Goal: Task Accomplishment & Management: Manage account settings

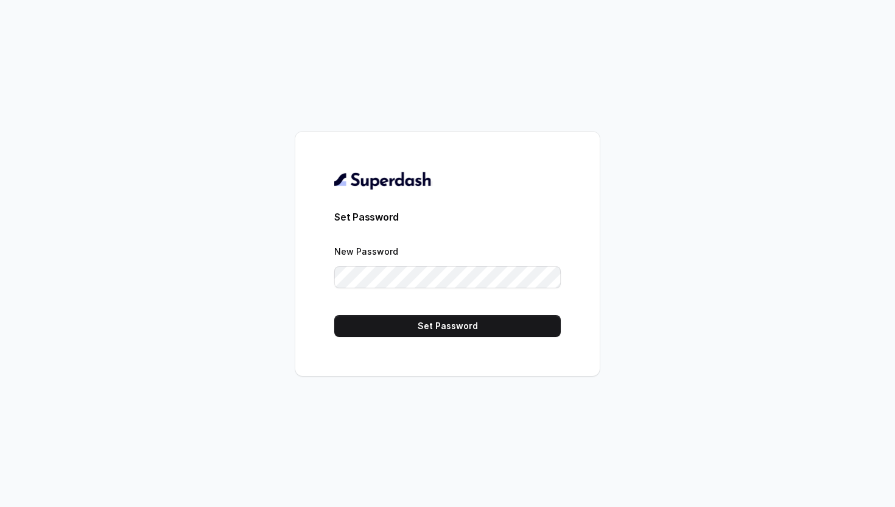
click at [276, 338] on div "Set Password New Password Set Password" at bounding box center [447, 253] width 895 height 507
click at [427, 327] on button "Set Password" at bounding box center [447, 326] width 226 height 22
click at [281, 300] on div "Set Password New Password Set Password" at bounding box center [447, 253] width 895 height 507
click at [385, 320] on button "Set Password" at bounding box center [447, 326] width 226 height 22
